Goal: Find contact information: Find contact information

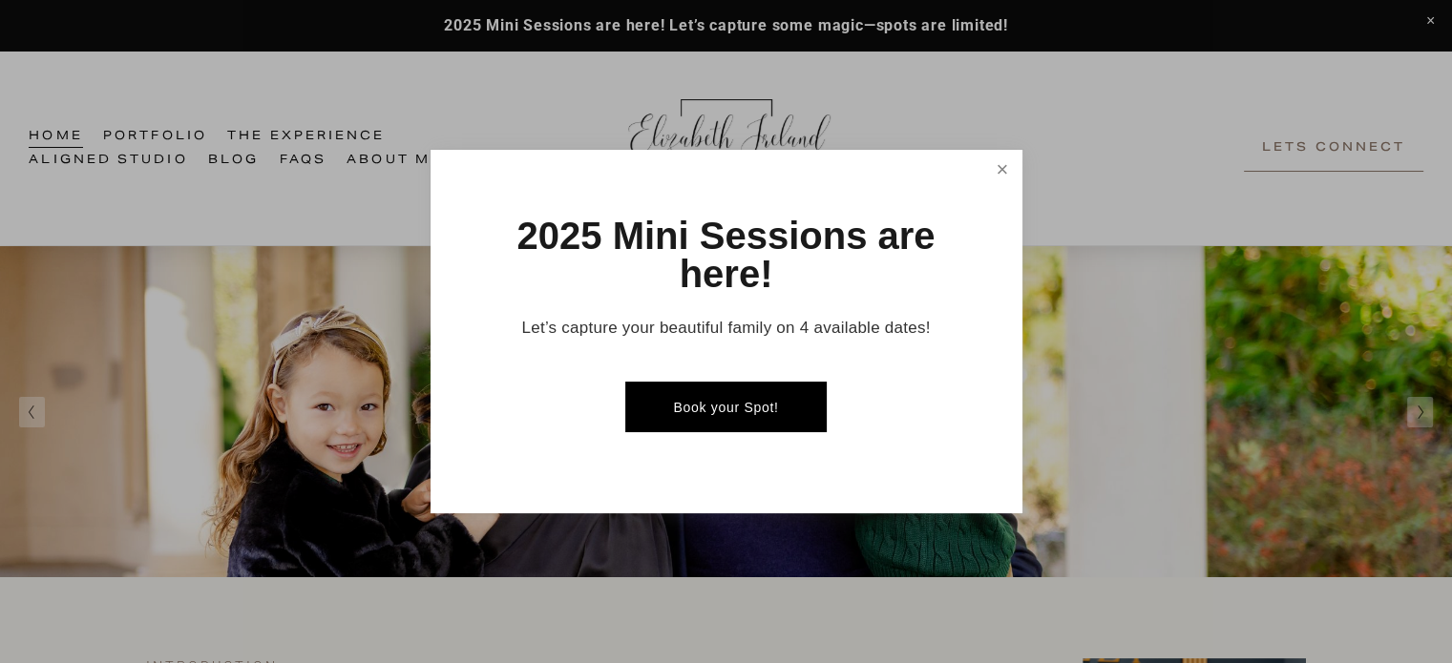
click at [1002, 175] on link "Close" at bounding box center [1001, 169] width 33 height 33
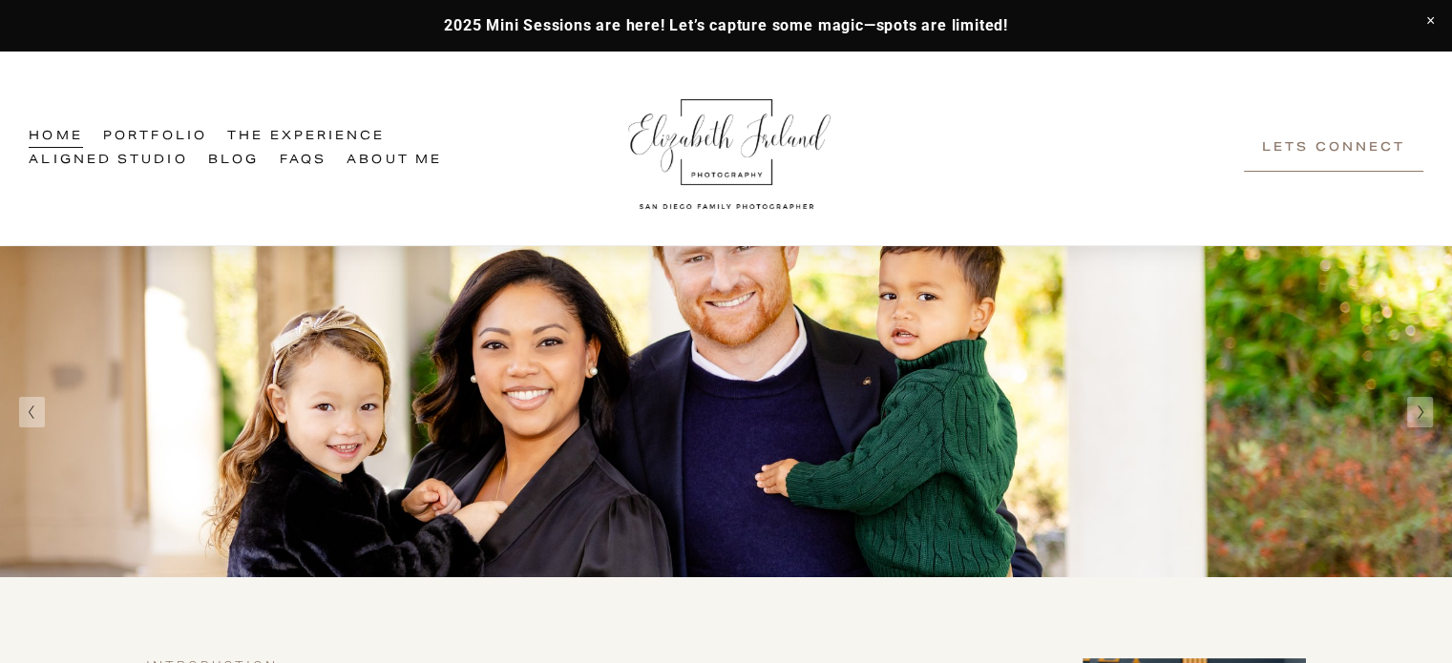
click at [1306, 153] on link "Lets Connect" at bounding box center [1333, 148] width 179 height 47
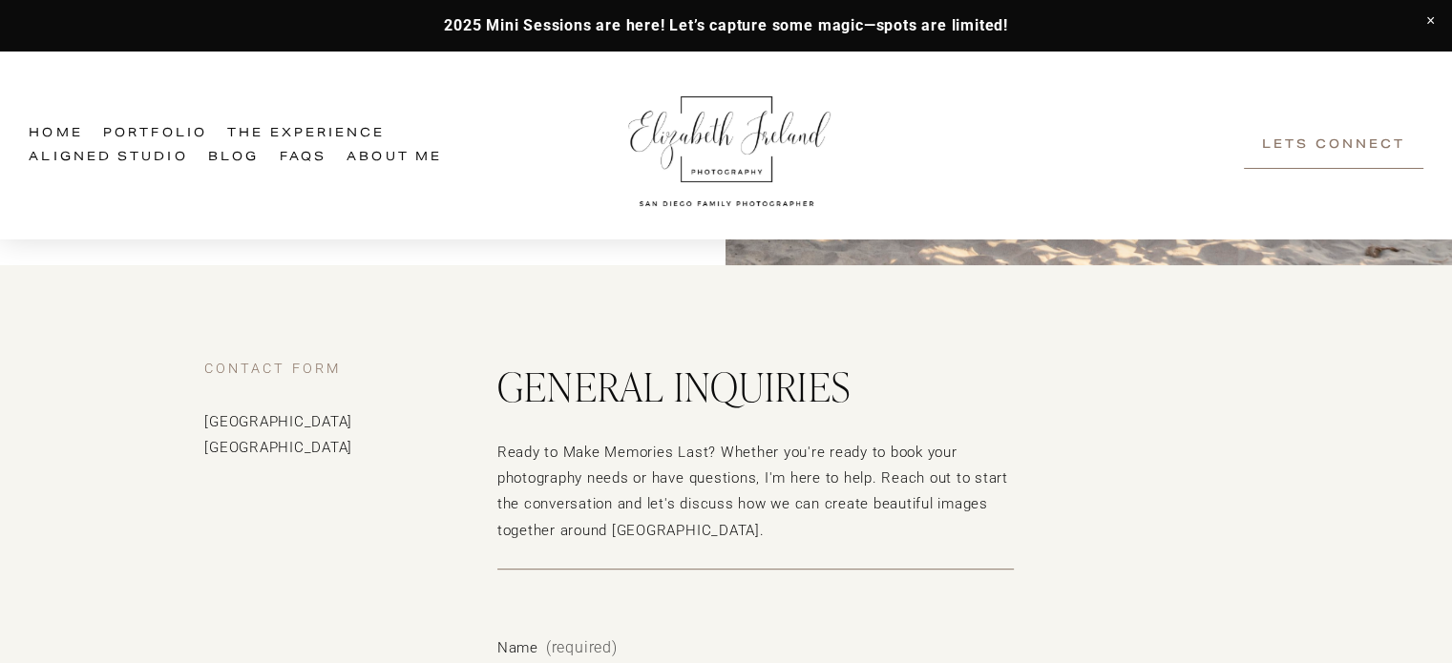
scroll to position [477, 0]
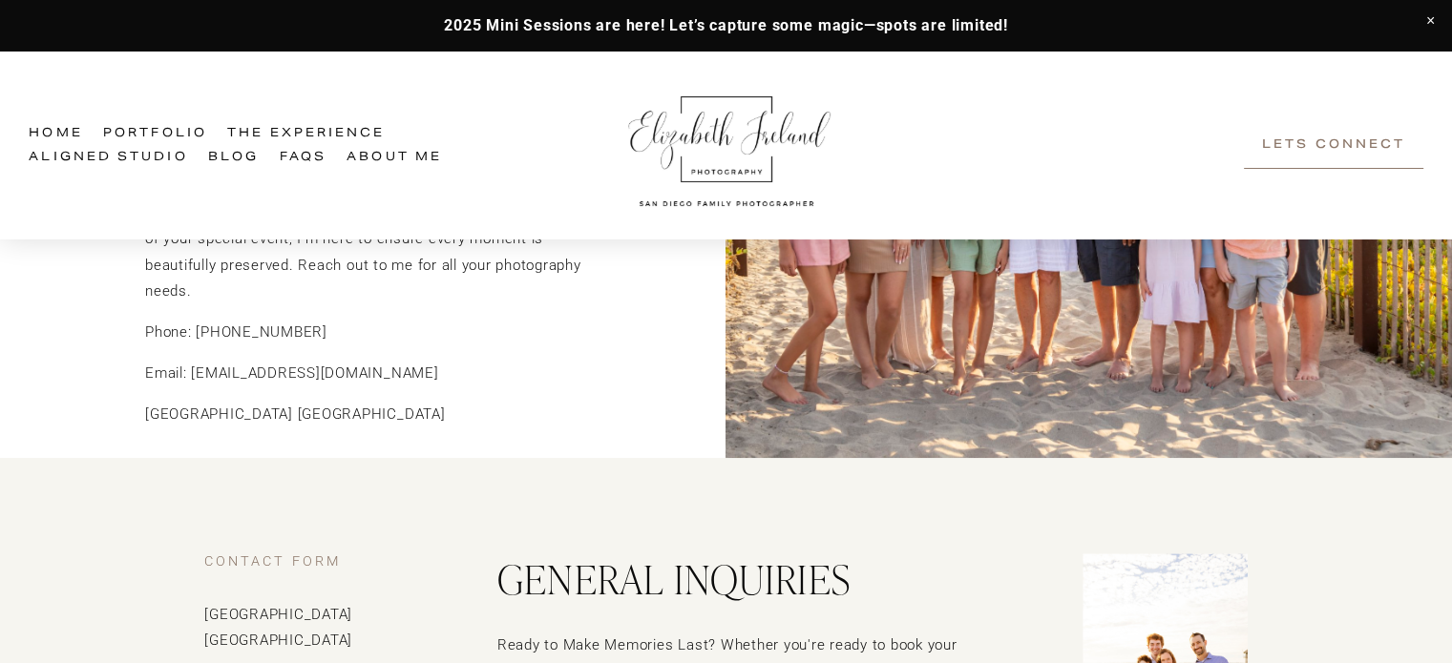
drag, startPoint x: 431, startPoint y: 380, endPoint x: 195, endPoint y: 381, distance: 236.7
click at [195, 381] on p "Email: [EMAIL_ADDRESS][DOMAIN_NAME]" at bounding box center [377, 374] width 465 height 26
